Goal: Information Seeking & Learning: Learn about a topic

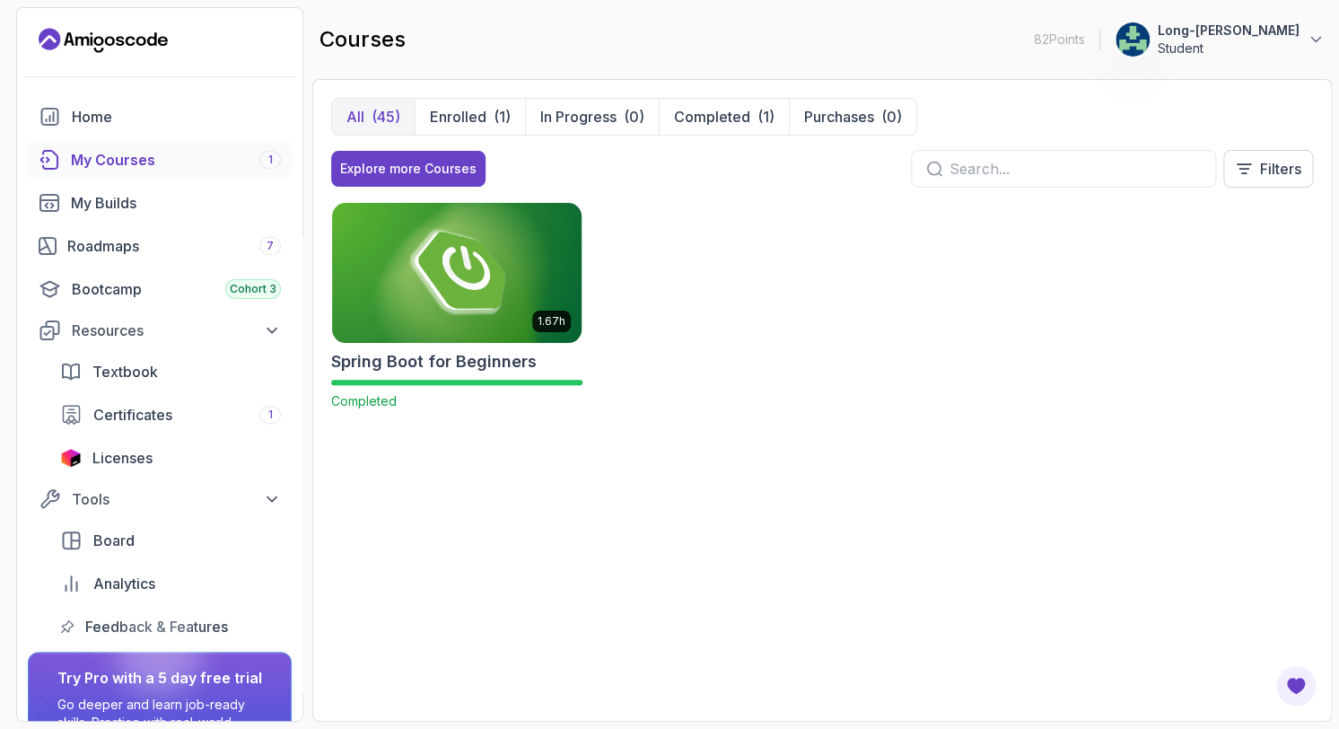
click at [436, 265] on img at bounding box center [457, 272] width 262 height 146
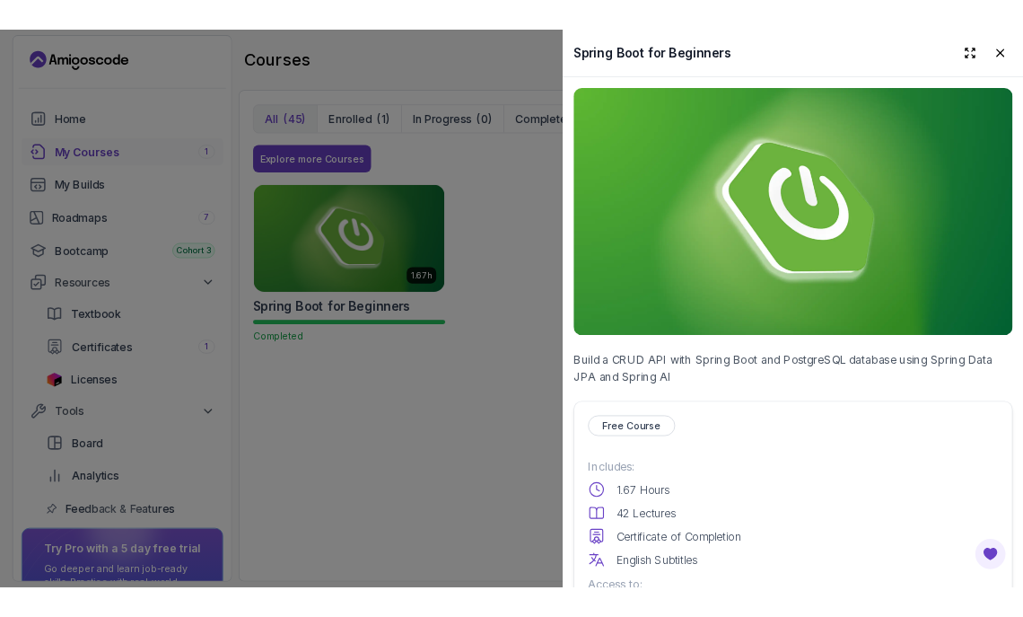
scroll to position [637, 0]
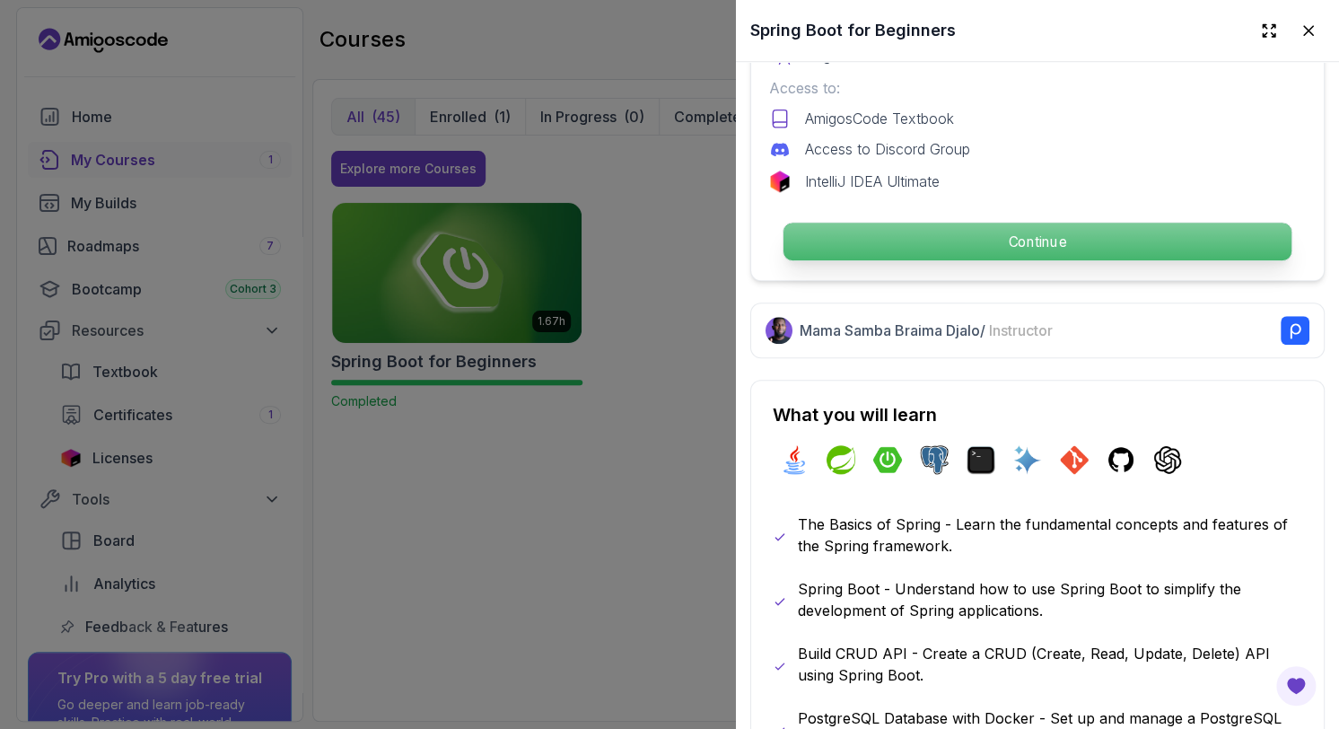
click at [1012, 226] on p "Continue" at bounding box center [1038, 242] width 508 height 38
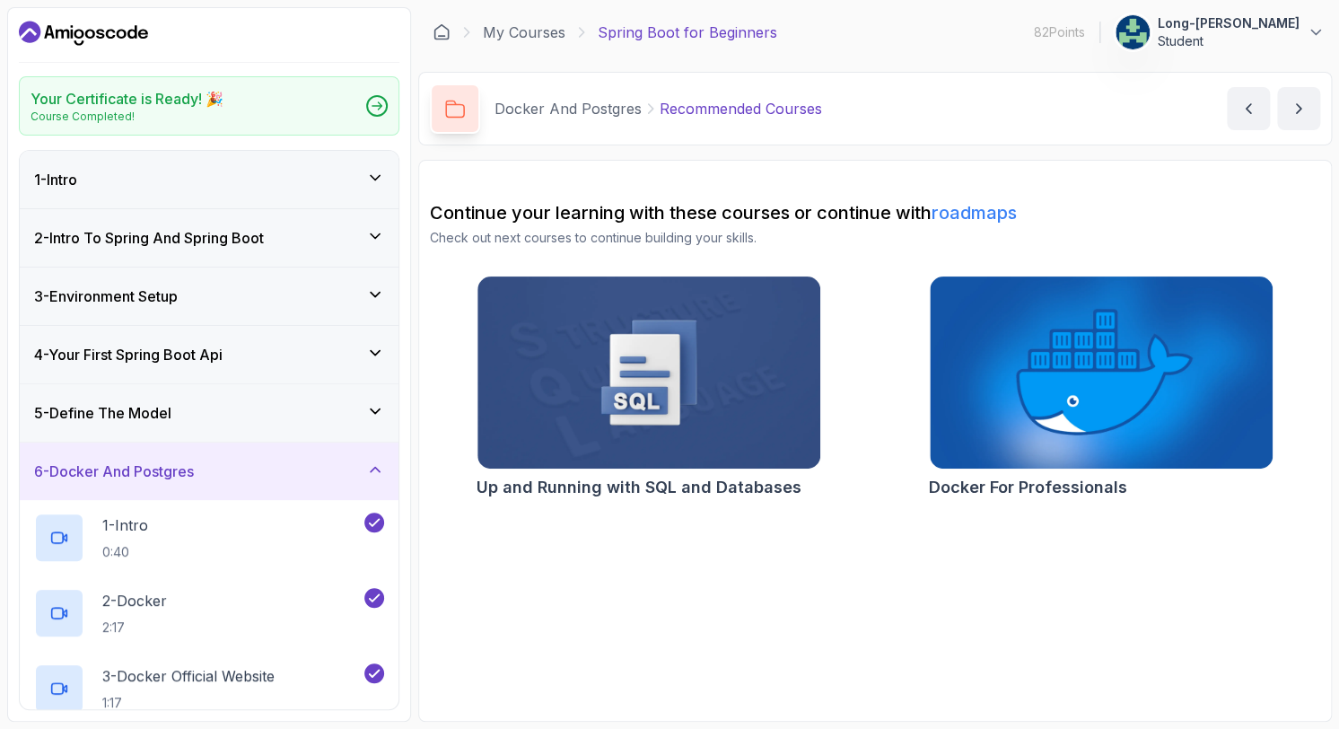
click at [67, 472] on h3 "6 - Docker And Postgres" at bounding box center [114, 471] width 160 height 22
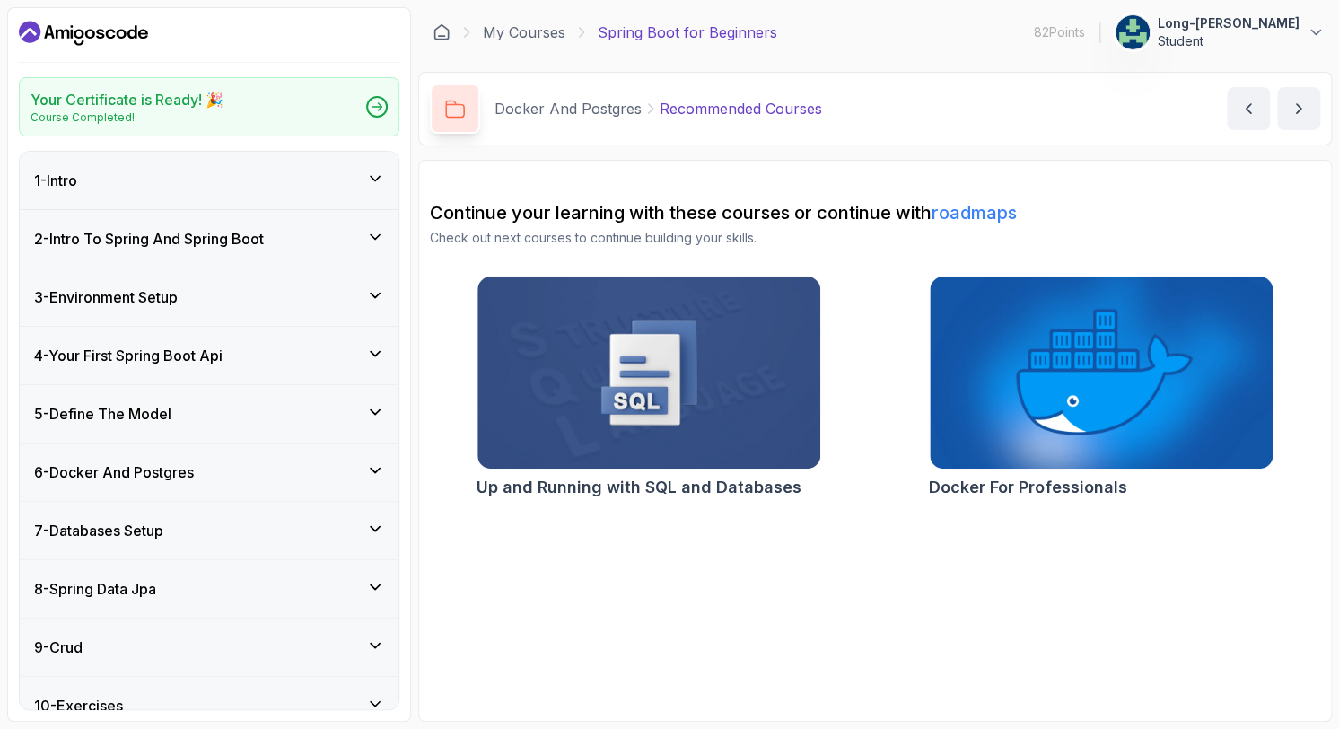
click at [115, 703] on h3 "10 - Exercises" at bounding box center [78, 706] width 89 height 22
click at [444, 554] on section "Continue your learning with these courses or continue with roadmaps Check out n…" at bounding box center [875, 441] width 914 height 562
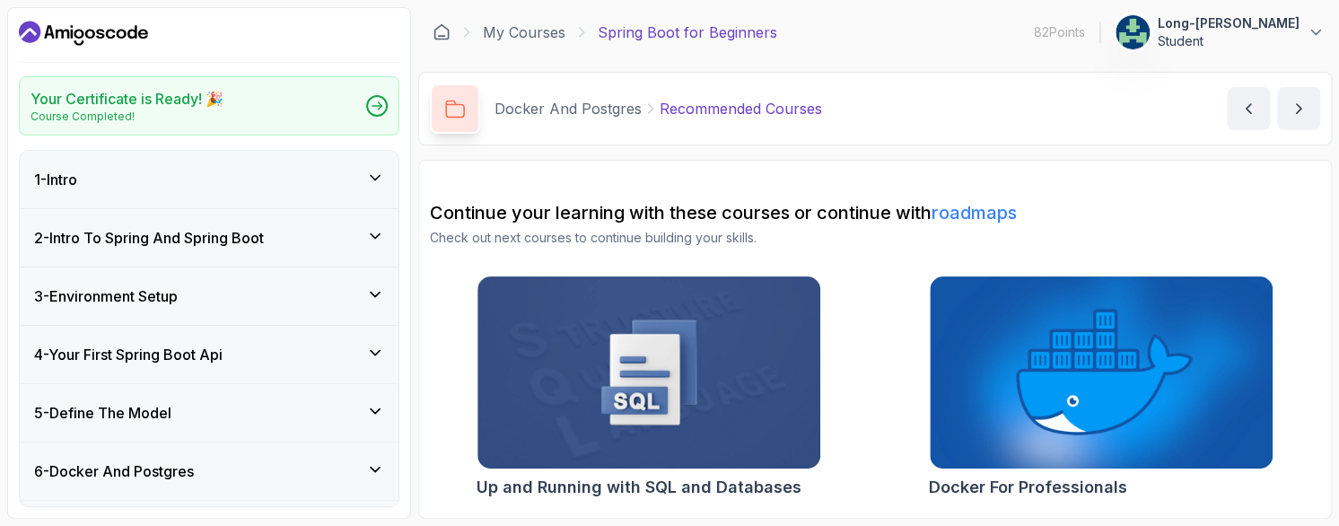
click at [431, 472] on div "Up and Running with SQL and Databases Docker For Professionals" at bounding box center [875, 391] width 890 height 230
click at [416, 498] on div "Your Certificate is Ready! 🎉 Course Completed! 1 - Intro 2 - Intro To Spring An…" at bounding box center [669, 263] width 1325 height 512
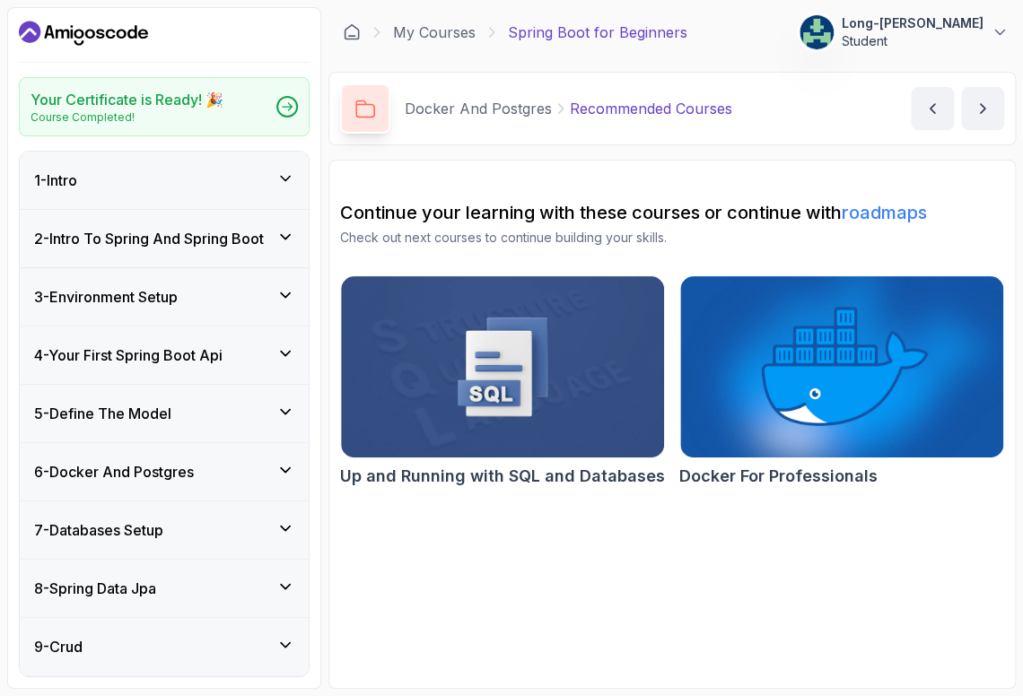
click at [316, 594] on div "Your Certificate is Ready! 🎉 Course Completed! 1 - Intro 2 - Intro To Spring An…" at bounding box center [164, 348] width 314 height 682
click at [83, 645] on h3 "9 - Crud" at bounding box center [58, 647] width 48 height 22
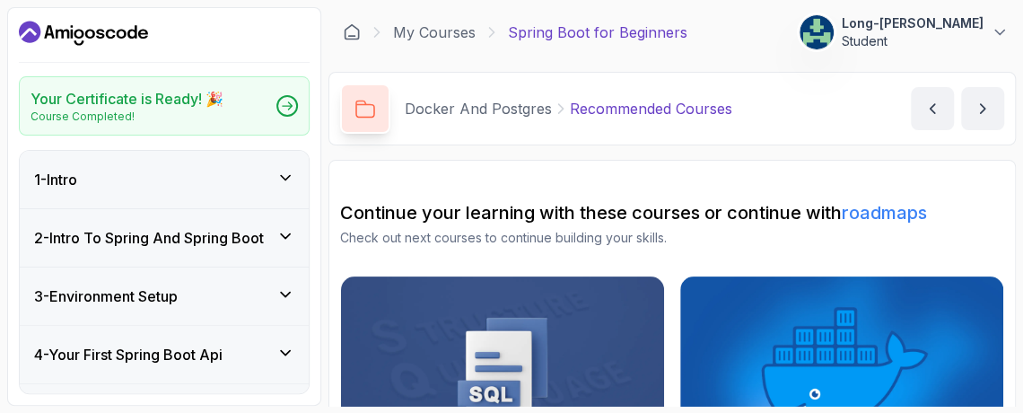
click at [1019, 171] on section "Your Certificate is Ready! 🎉 Course Completed! 1 - Intro 2 - Intro To Spring An…" at bounding box center [511, 206] width 1023 height 413
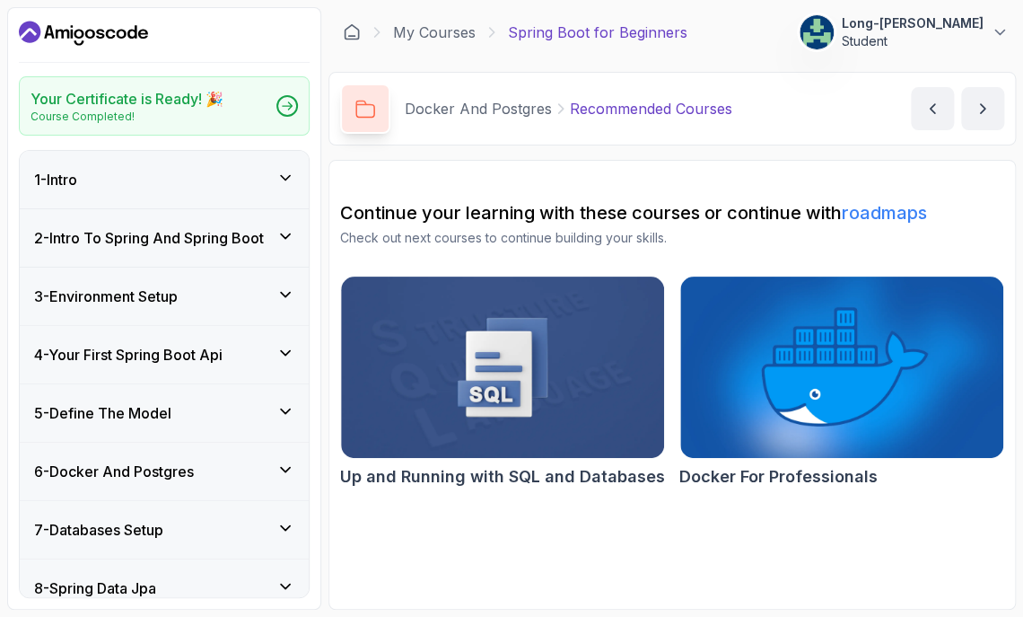
click at [319, 543] on div "Your Certificate is Ready! 🎉 Course Completed! 1 - Intro 2 - Intro To Spring An…" at bounding box center [164, 308] width 314 height 602
click at [982, 103] on icon "next content" at bounding box center [983, 109] width 18 height 18
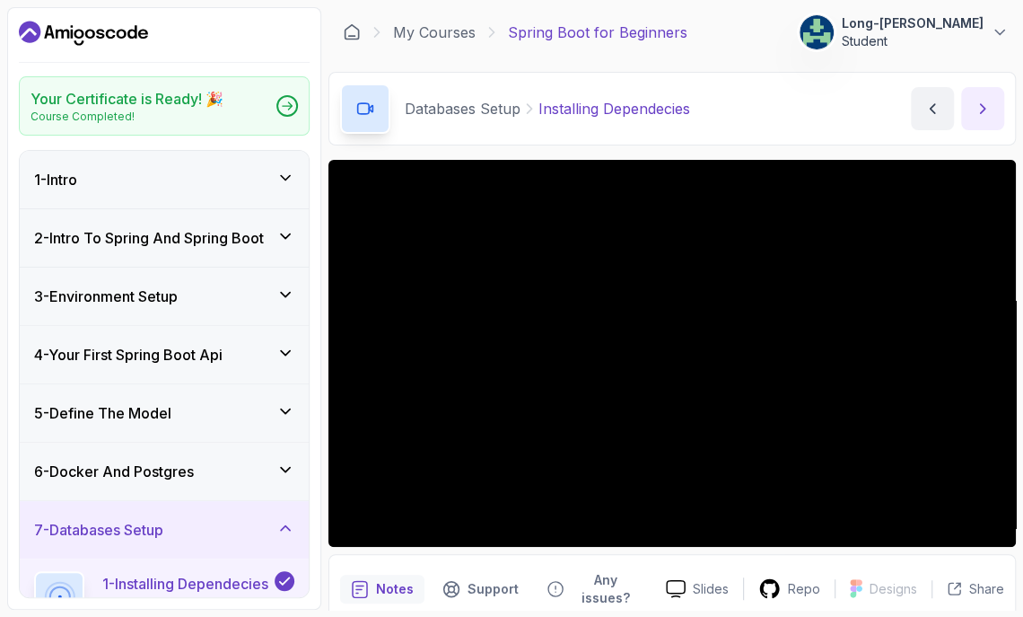
click at [981, 108] on icon "next content" at bounding box center [983, 109] width 18 height 18
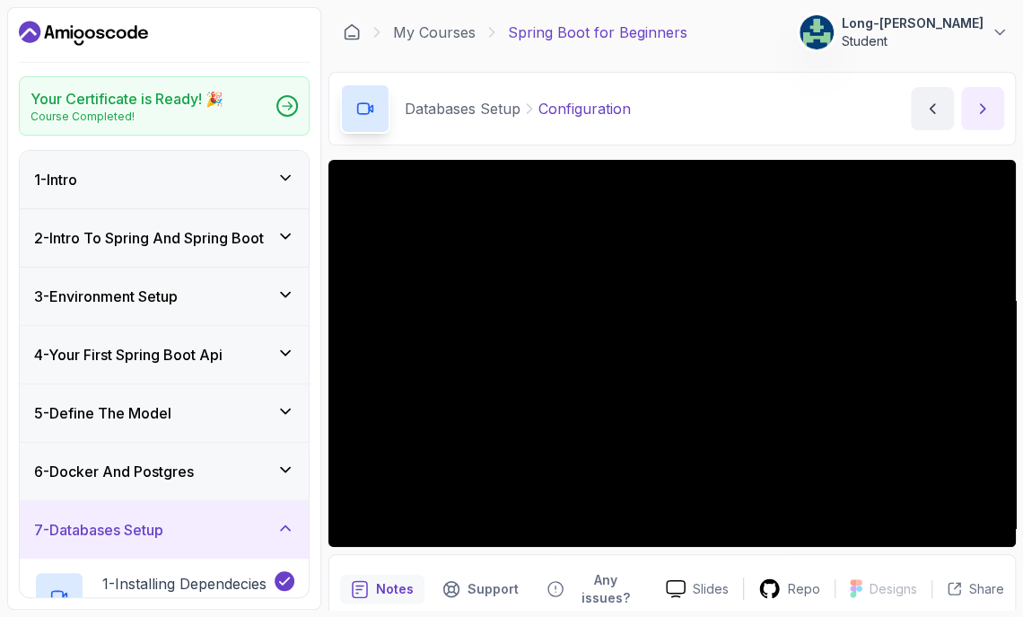
click at [981, 108] on icon "next content" at bounding box center [983, 109] width 18 height 18
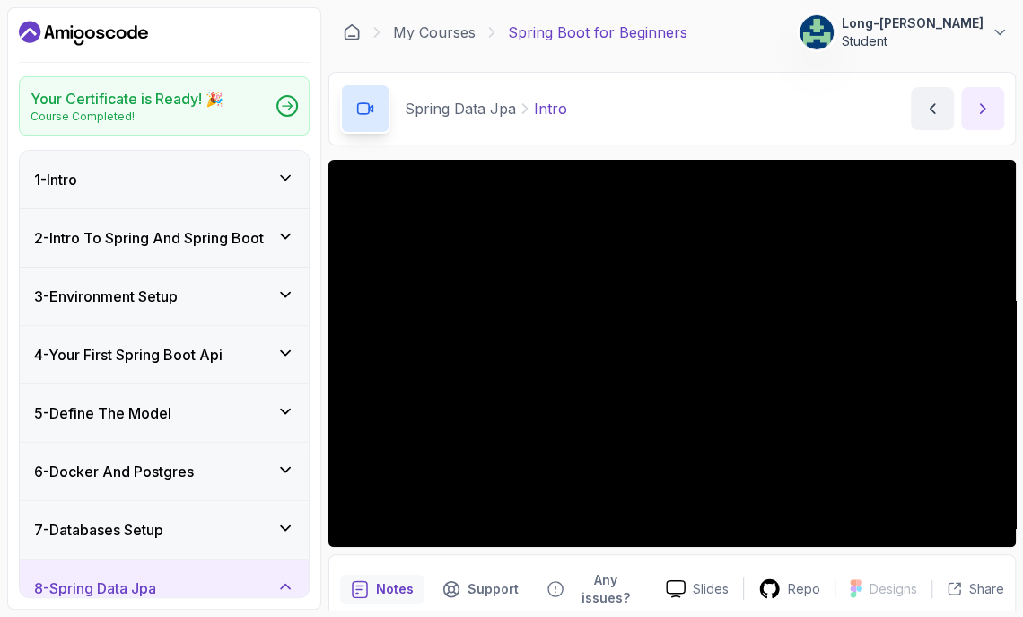
click at [981, 108] on icon "next content" at bounding box center [983, 109] width 18 height 18
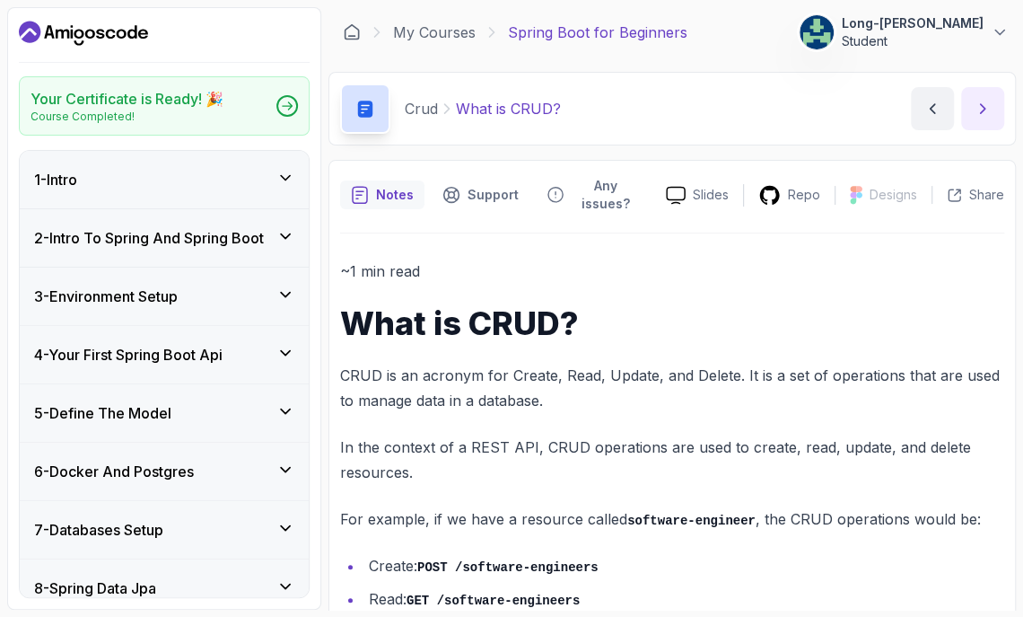
click at [981, 108] on icon "next content" at bounding box center [983, 109] width 18 height 18
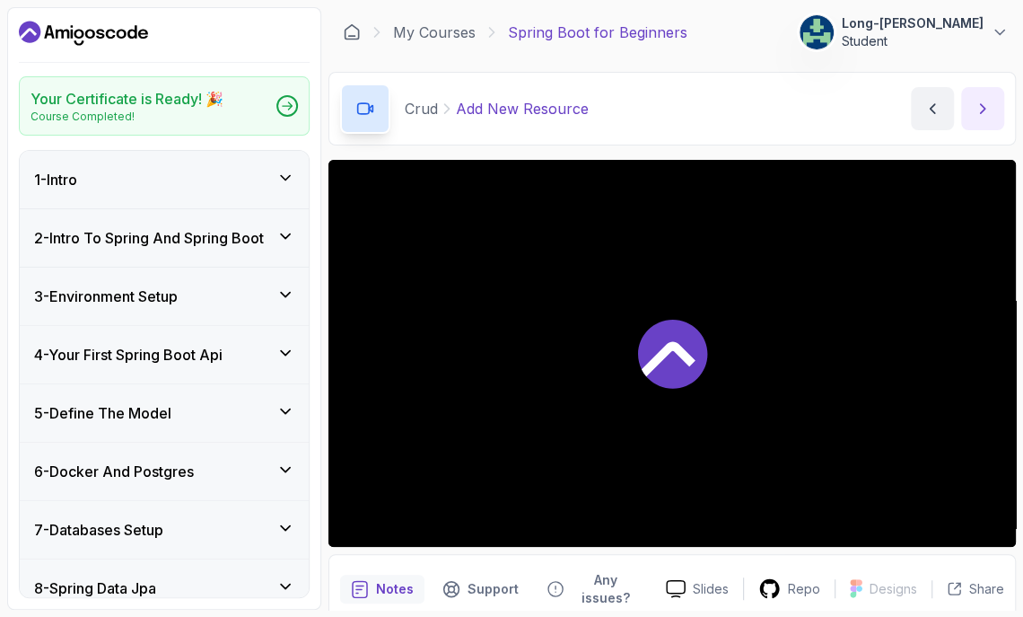
click at [981, 108] on icon "next content" at bounding box center [983, 109] width 18 height 18
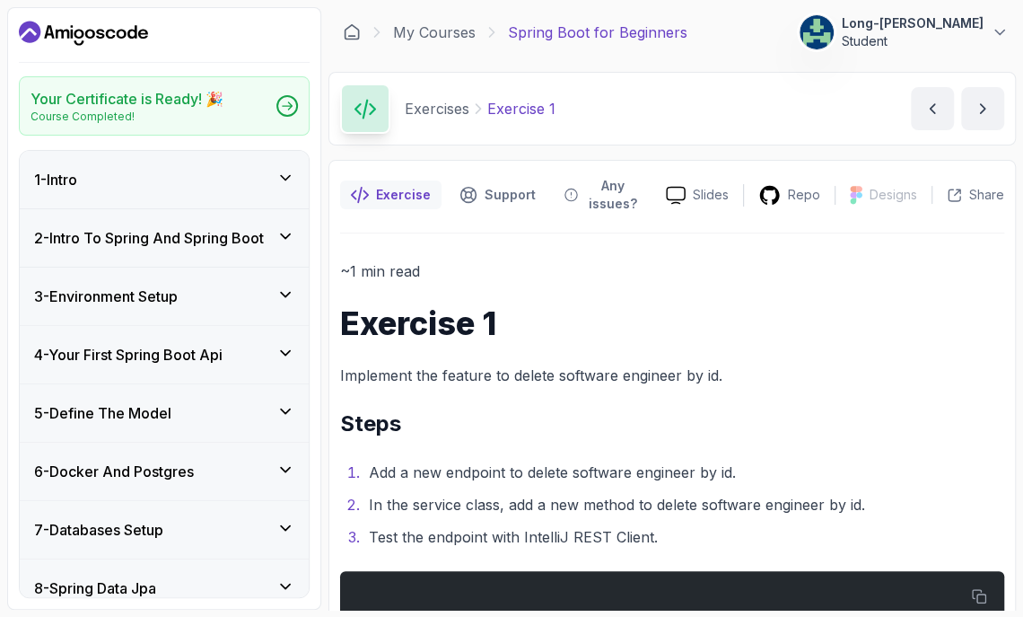
click at [938, 416] on h2 "Steps" at bounding box center [672, 423] width 664 height 29
click at [977, 109] on icon "next content" at bounding box center [983, 109] width 18 height 18
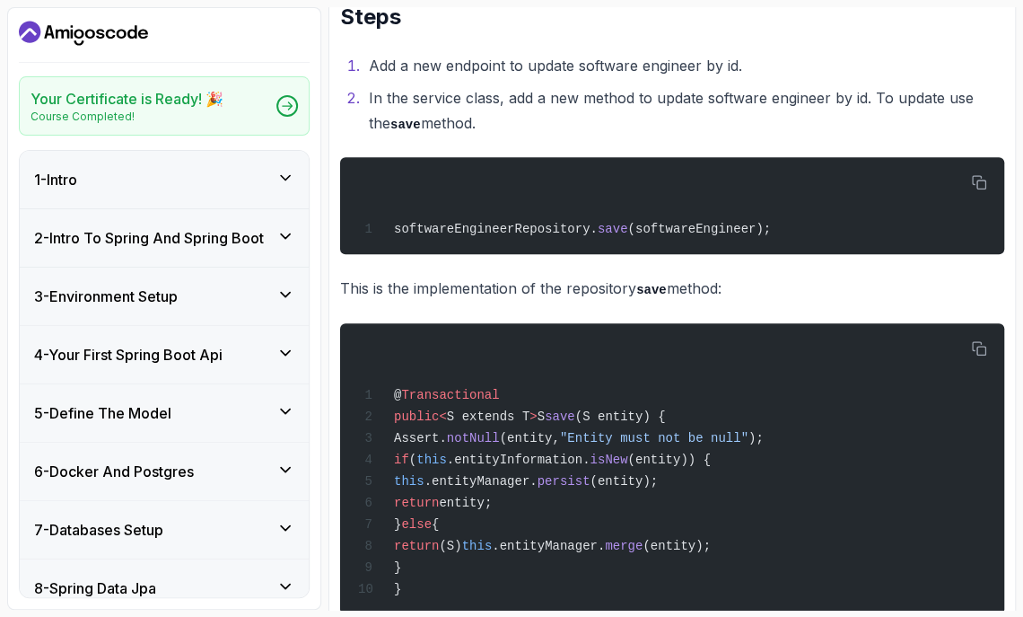
scroll to position [385, 0]
